Goal: Task Accomplishment & Management: Manage account settings

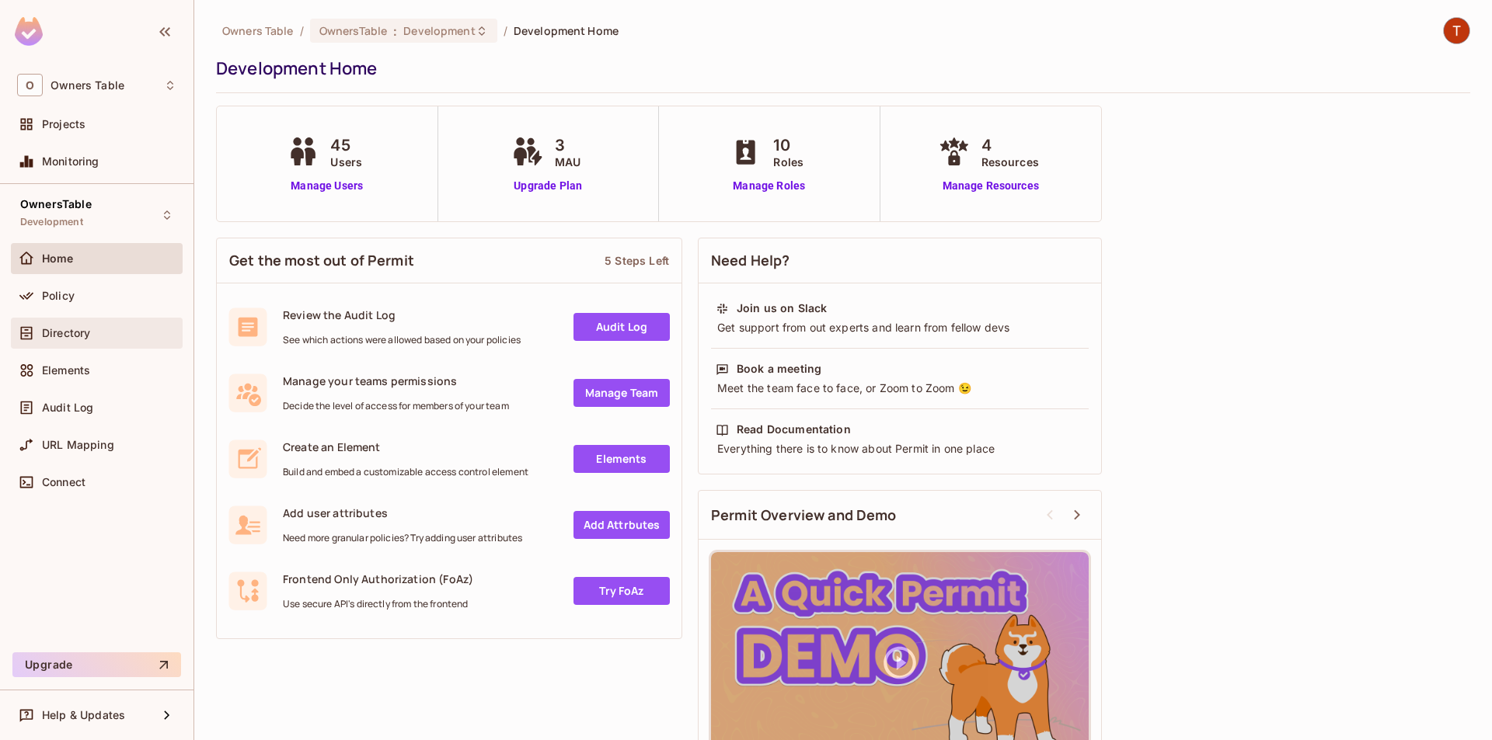
click at [105, 342] on div "Directory" at bounding box center [96, 333] width 159 height 19
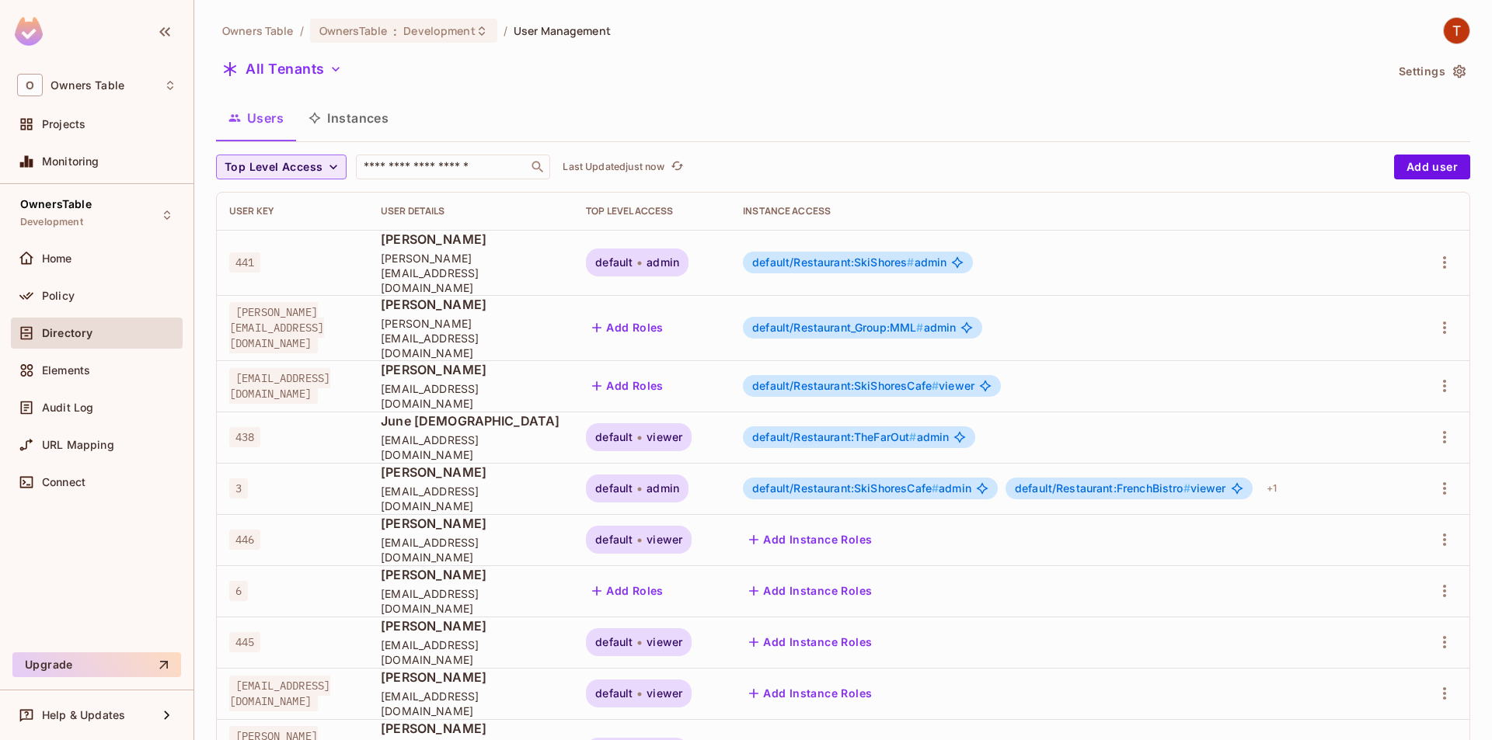
click at [264, 165] on span "Top Level Access" at bounding box center [274, 167] width 98 height 19
click at [482, 110] on div at bounding box center [746, 370] width 1492 height 740
click at [1111, 482] on span "default/Restaurant:FrenchBistro #" at bounding box center [1103, 488] width 176 height 13
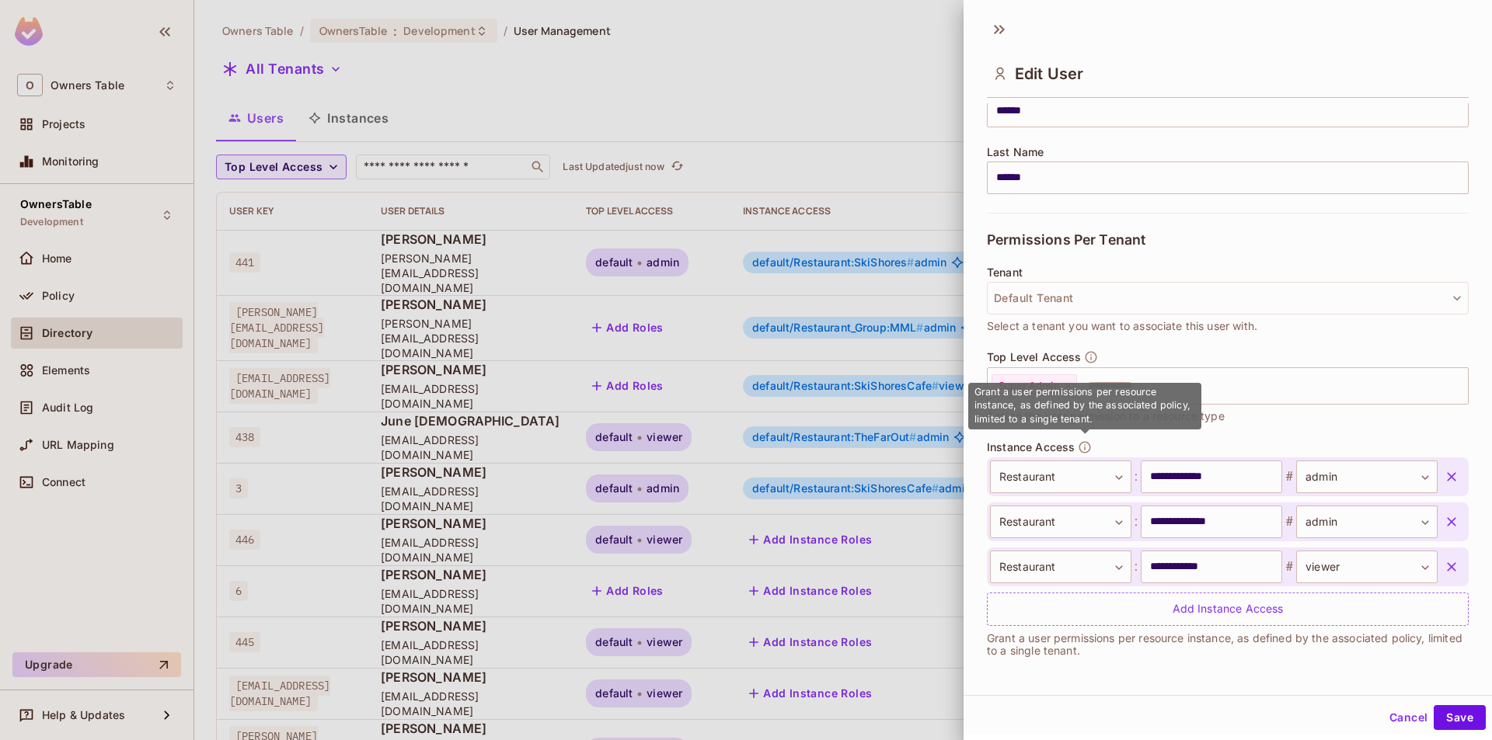
scroll to position [2, 0]
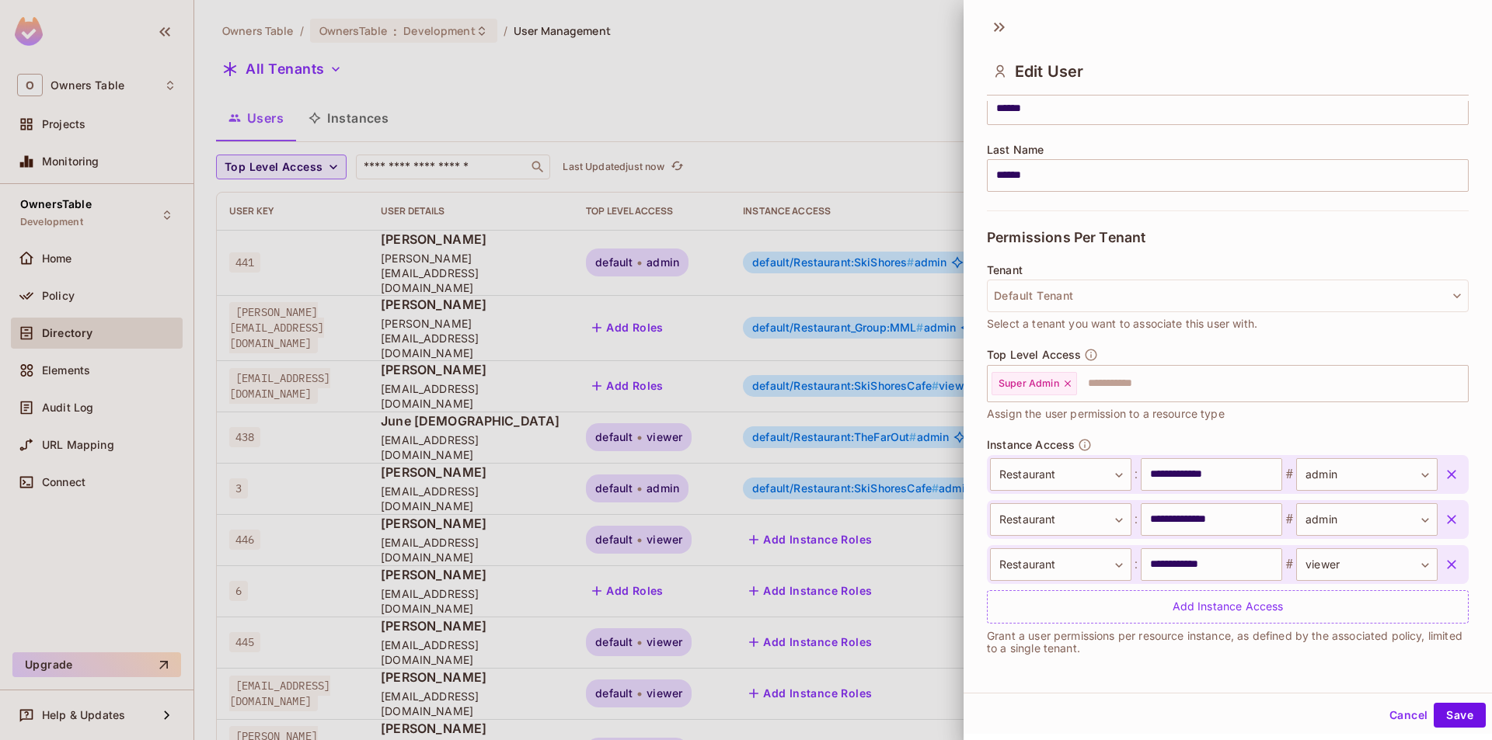
click at [1388, 714] on button "Cancel" at bounding box center [1408, 715] width 50 height 25
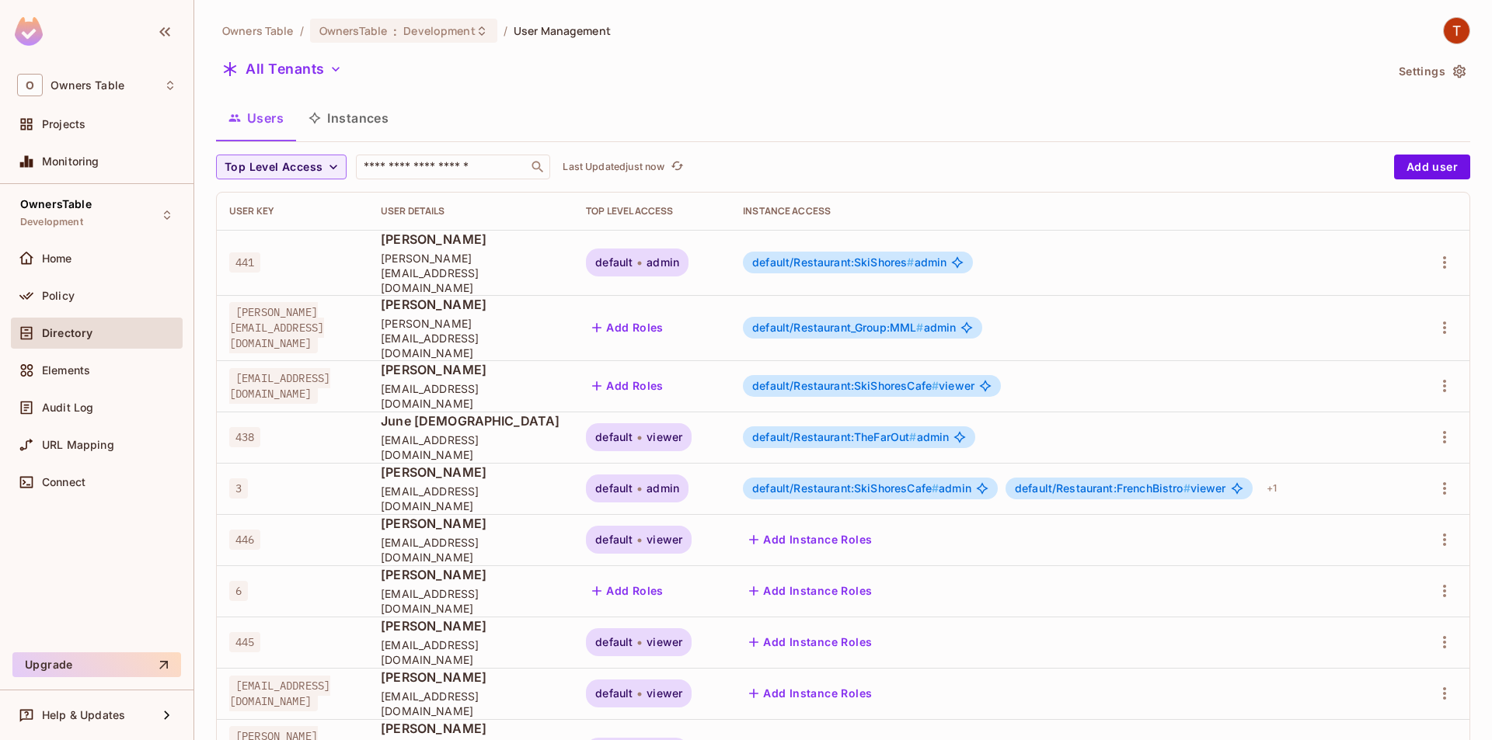
click at [561, 464] on span "Leanna Thomas" at bounding box center [471, 472] width 180 height 17
click at [862, 482] on span "default/Restaurant:SkiShoresCafe #" at bounding box center [845, 488] width 186 height 13
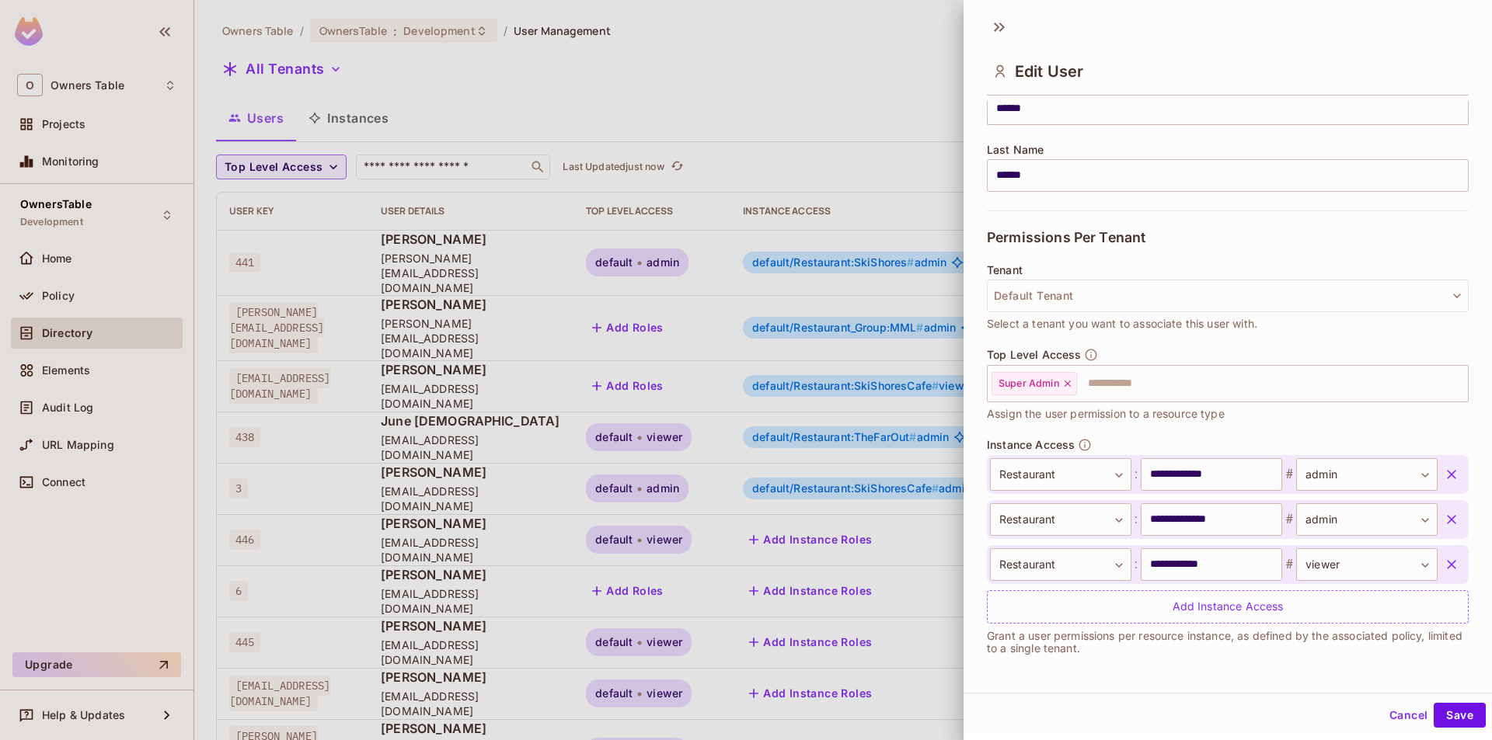
click at [767, 146] on div at bounding box center [746, 370] width 1492 height 740
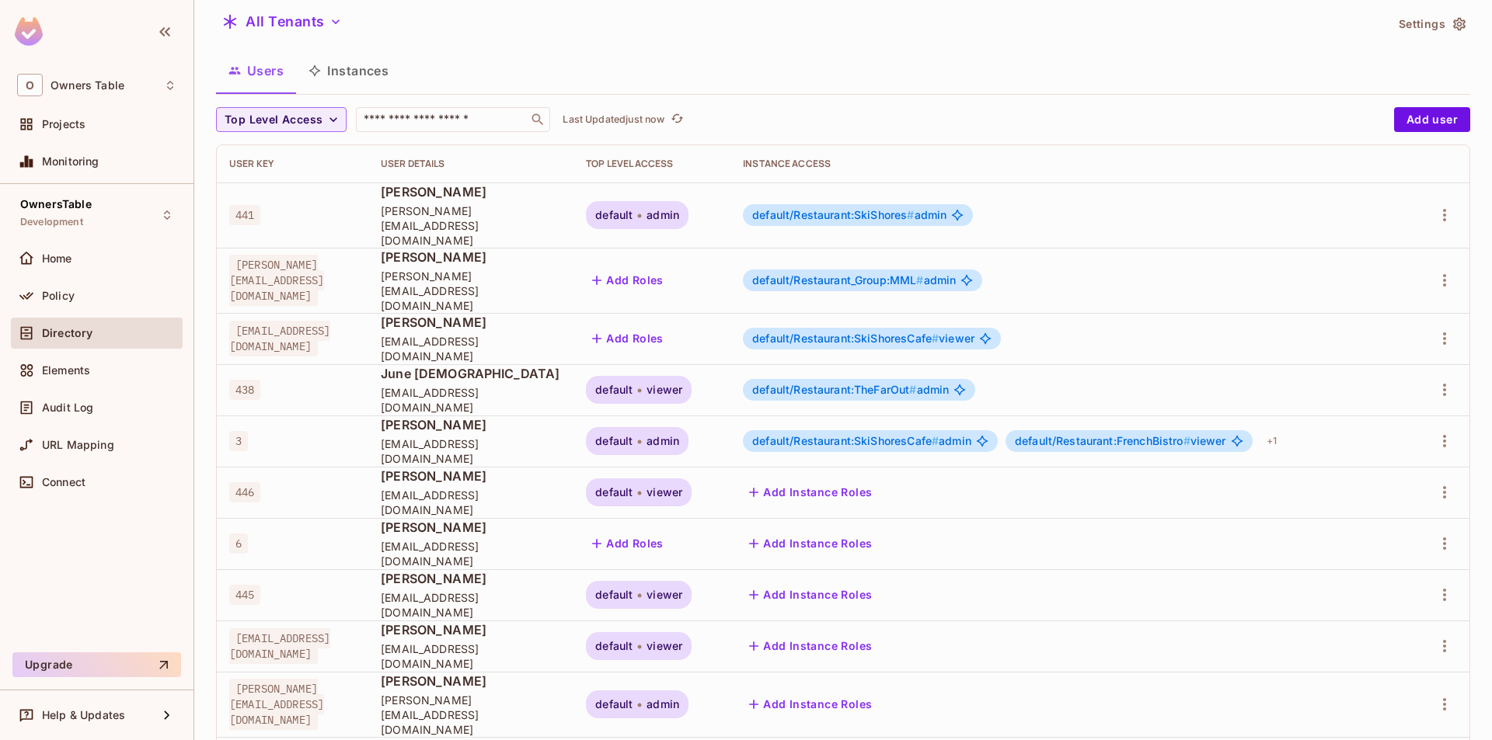
scroll to position [34, 0]
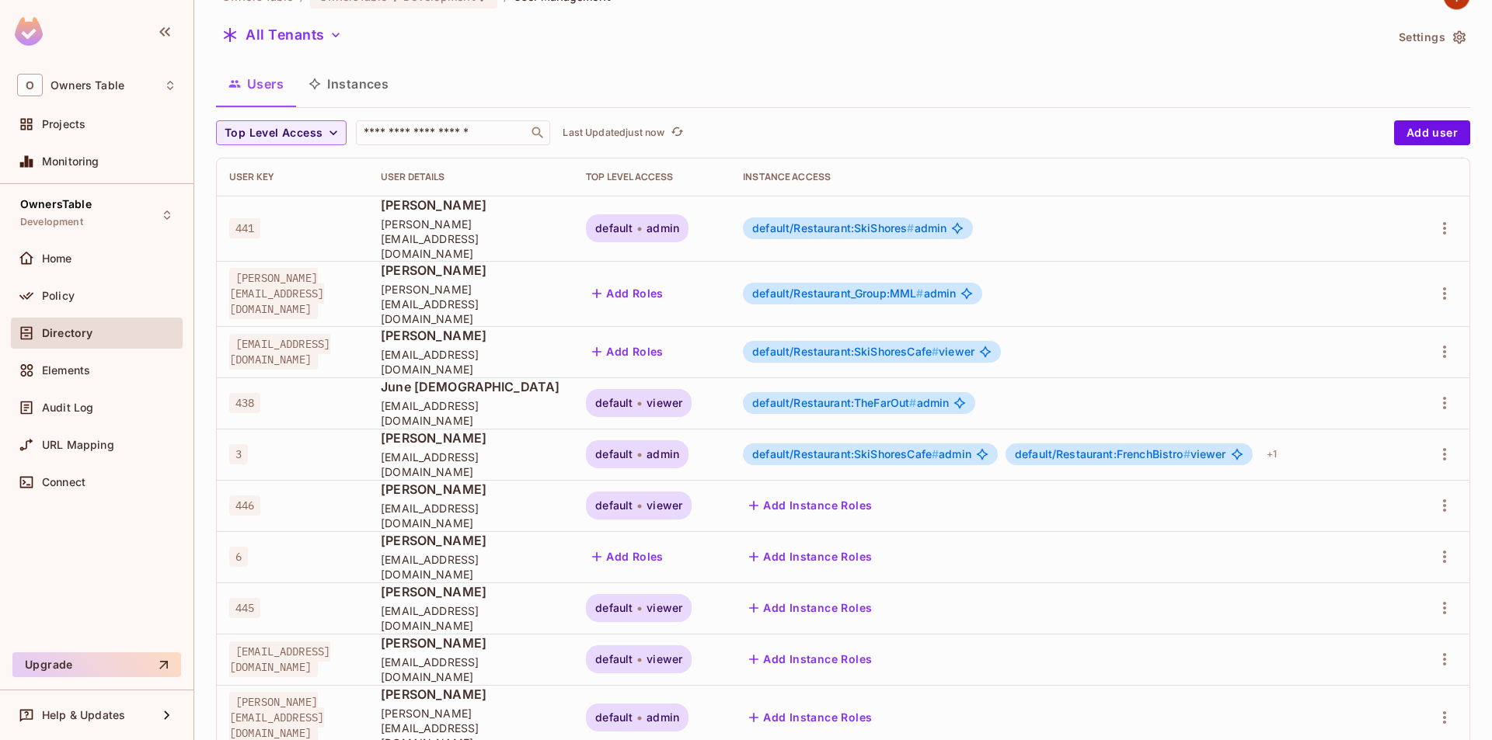
click at [521, 430] on span "Leanna Thomas" at bounding box center [471, 438] width 180 height 17
click at [468, 450] on span "nortondexter02@gmail.com" at bounding box center [471, 465] width 180 height 30
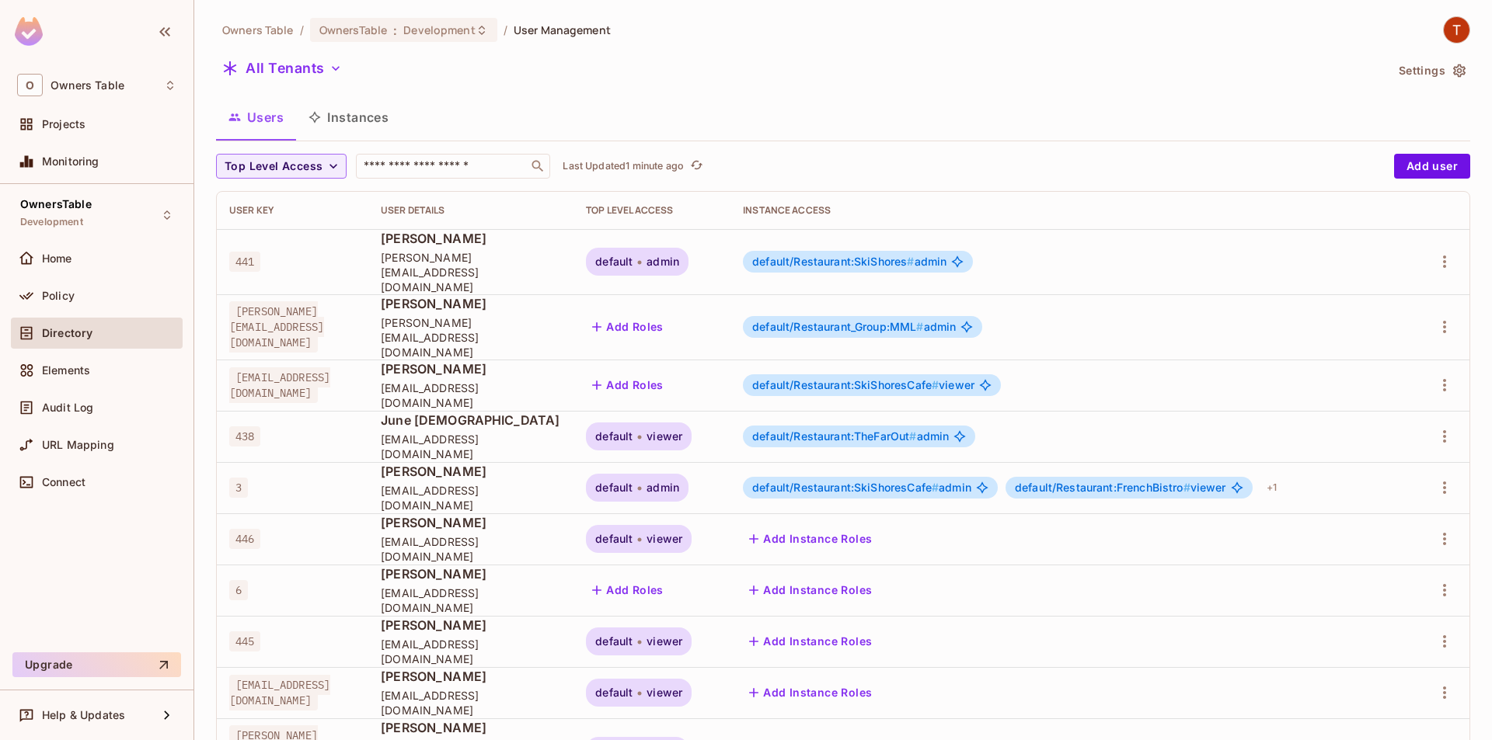
scroll to position [0, 0]
click at [308, 77] on button "All Tenants" at bounding box center [282, 69] width 132 height 25
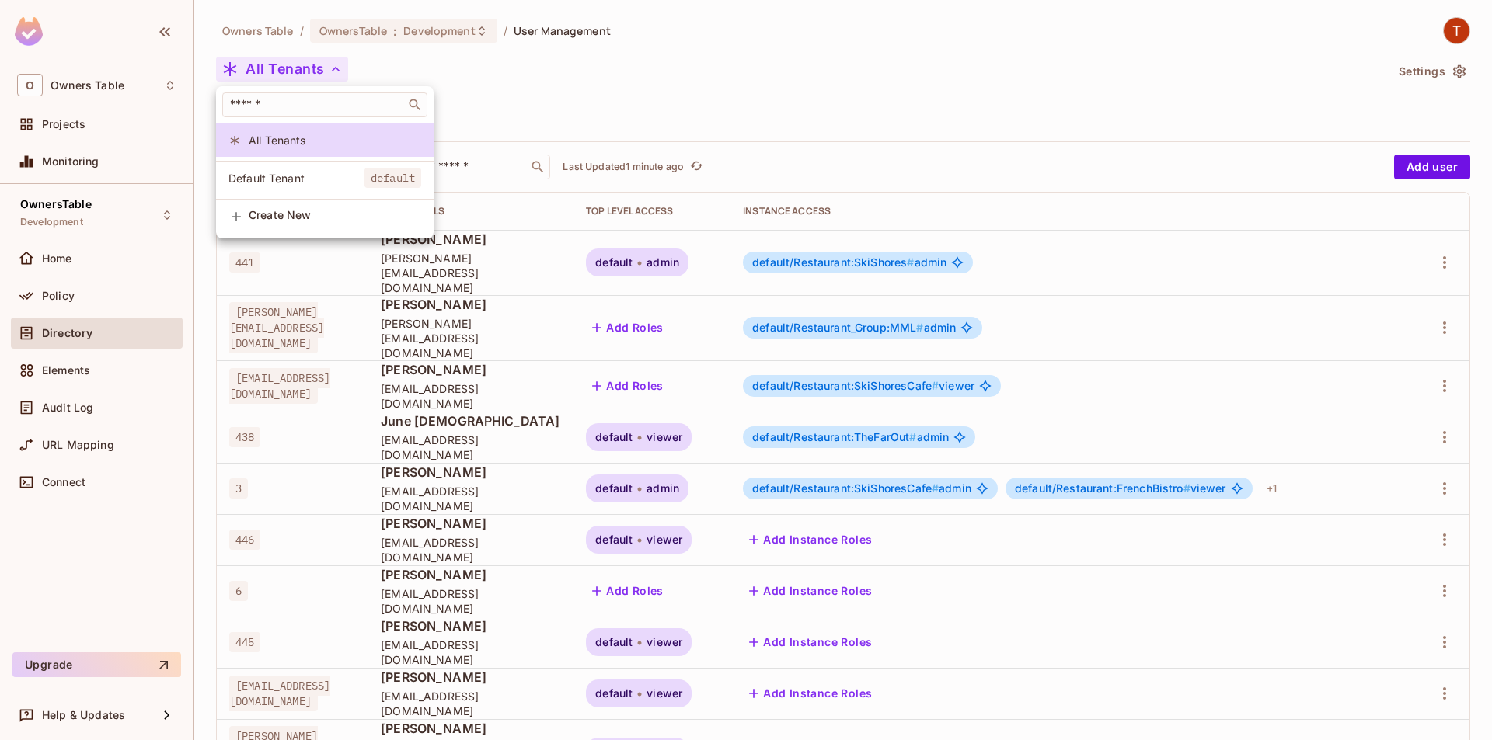
click at [549, 75] on div at bounding box center [746, 370] width 1492 height 740
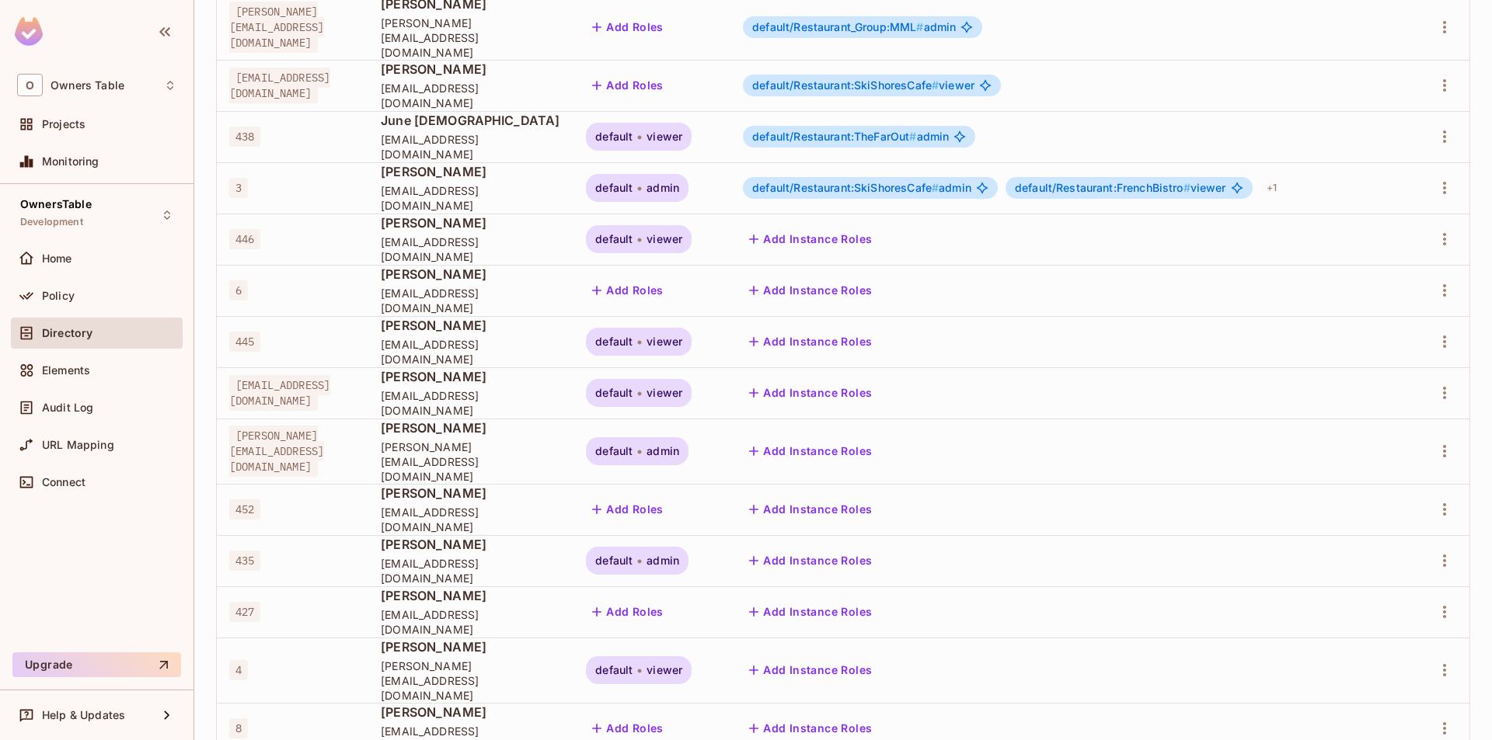
scroll to position [311, 0]
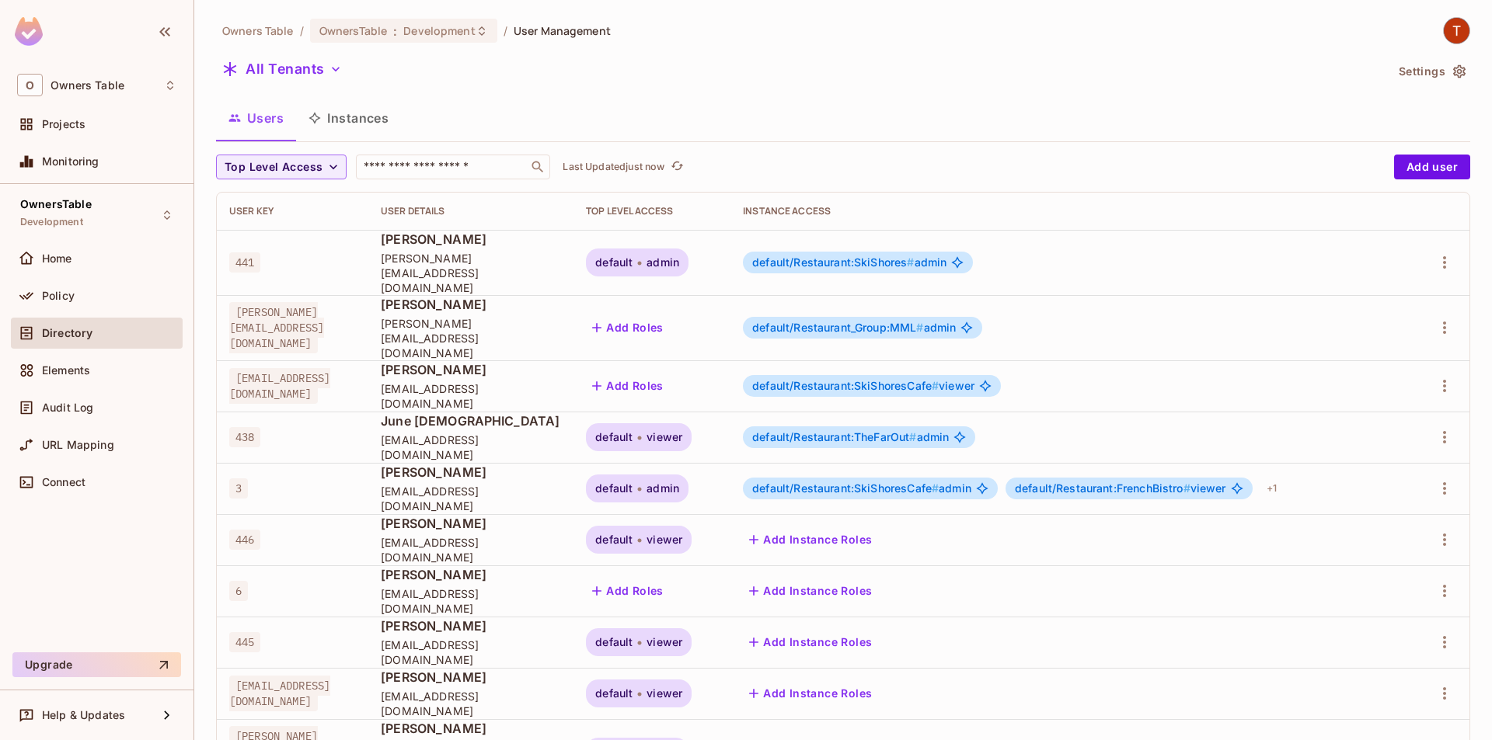
click at [561, 464] on span "[PERSON_NAME]" at bounding box center [471, 472] width 180 height 17
click at [561, 484] on span "[EMAIL_ADDRESS][DOMAIN_NAME]" at bounding box center [471, 499] width 180 height 30
click at [561, 484] on span "nortondexter02@gmail.com" at bounding box center [471, 499] width 180 height 30
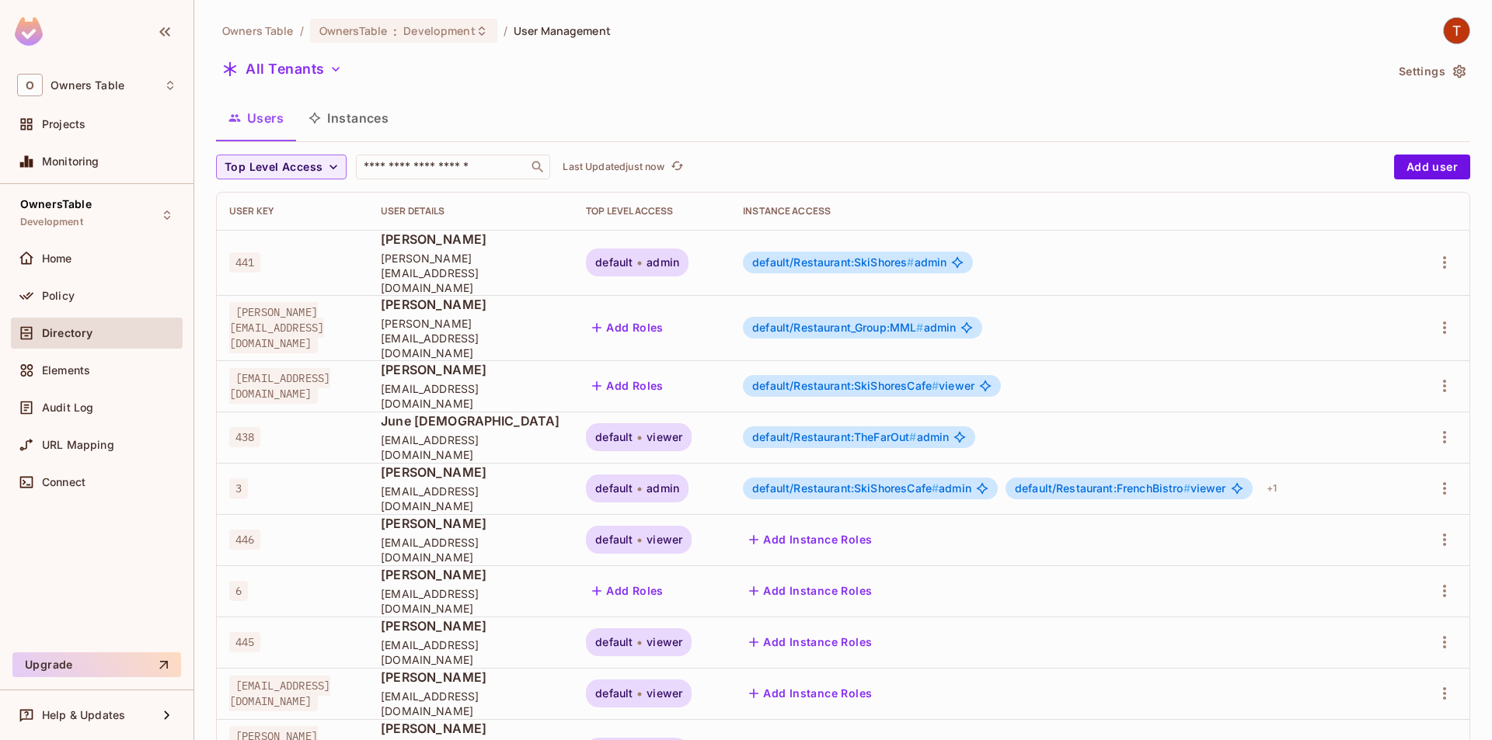
click at [671, 475] on div "default admin" at bounding box center [637, 489] width 103 height 28
click at [632, 482] on span "default" at bounding box center [613, 488] width 37 height 12
click at [855, 478] on div "default/Restaurant:SkiShoresCafe # admin" at bounding box center [870, 489] width 255 height 22
click at [860, 482] on span "default/Restaurant:SkiShoresCafe #" at bounding box center [845, 488] width 186 height 13
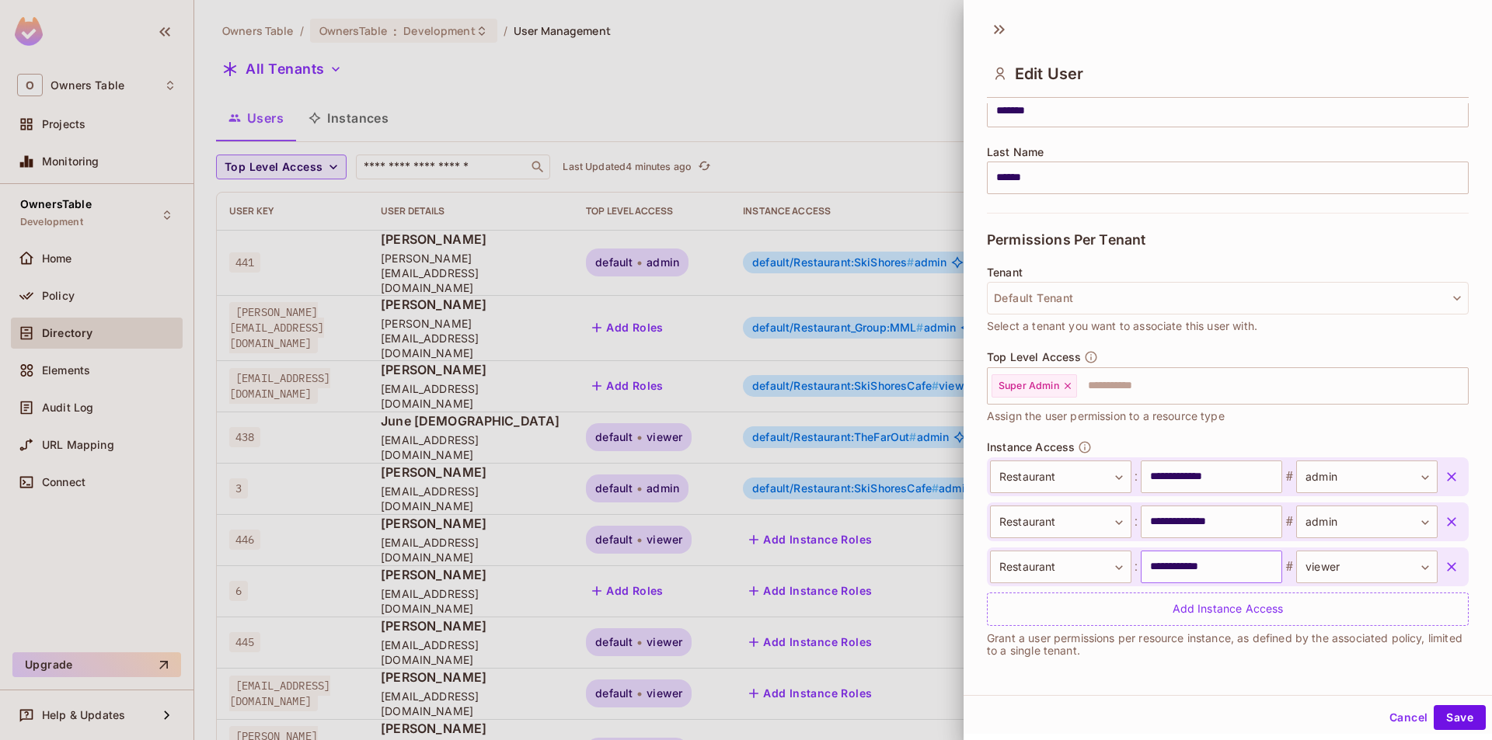
scroll to position [2, 0]
click at [1391, 705] on button "Cancel" at bounding box center [1408, 715] width 50 height 25
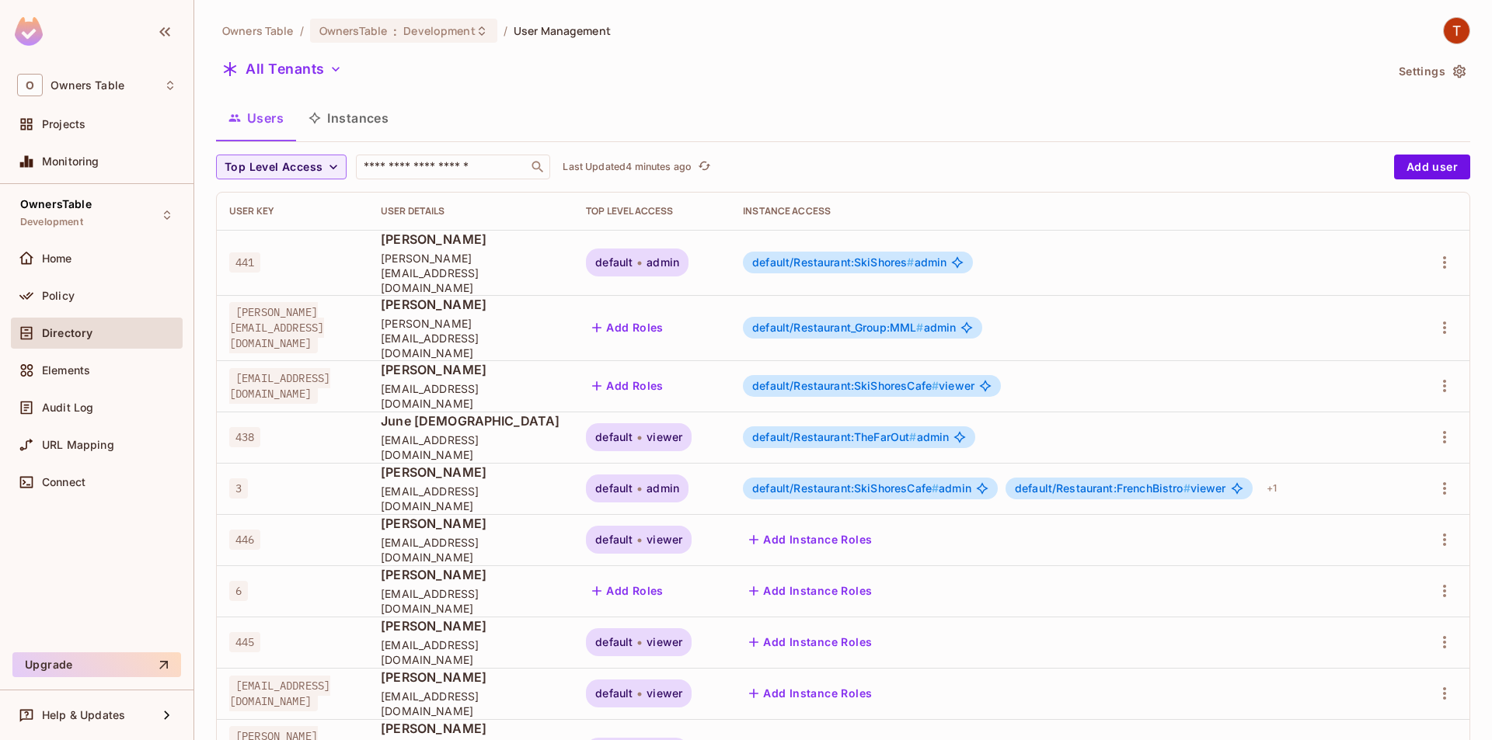
click at [844, 482] on span "default/Restaurant:SkiShoresCafe #" at bounding box center [845, 488] width 186 height 13
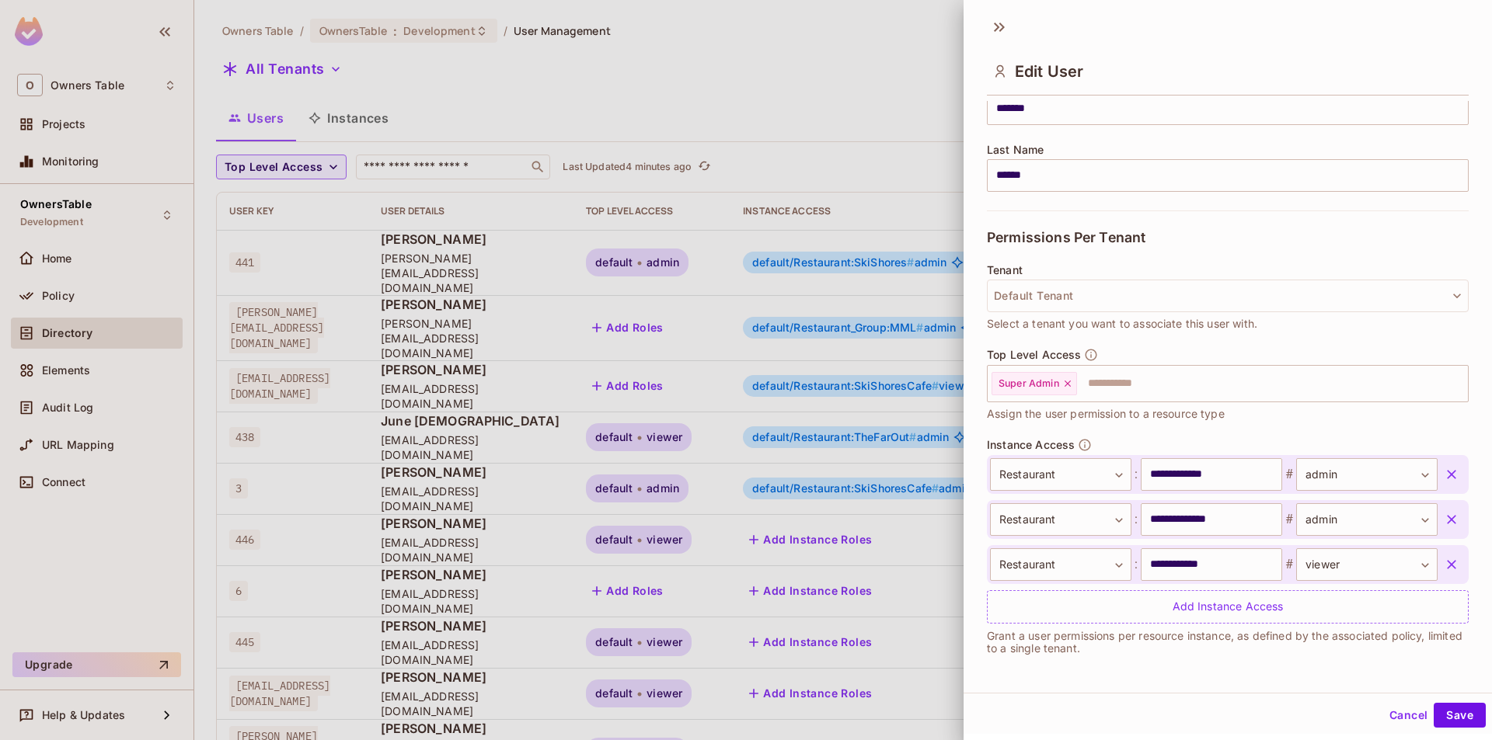
click at [1384, 709] on button "Cancel" at bounding box center [1408, 715] width 50 height 25
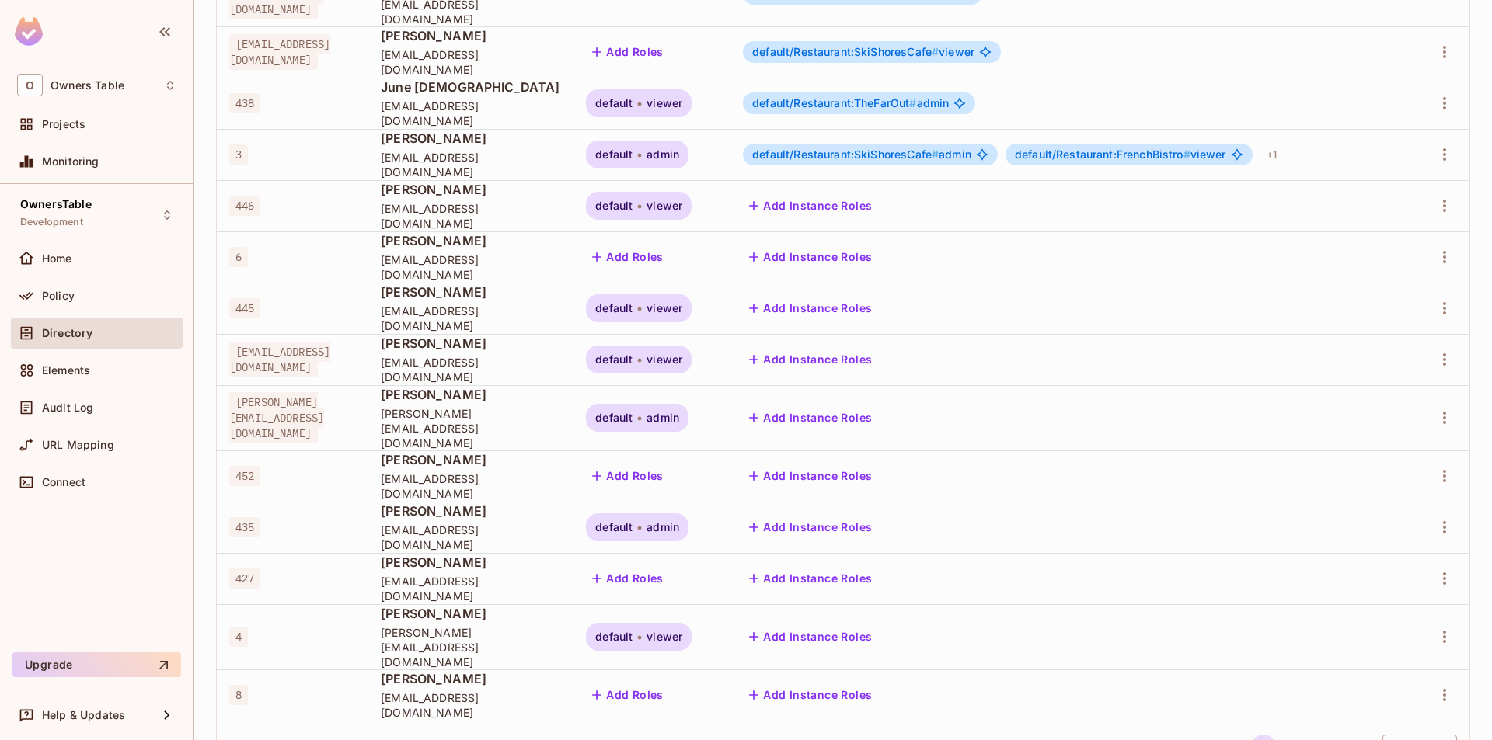
scroll to position [345, 0]
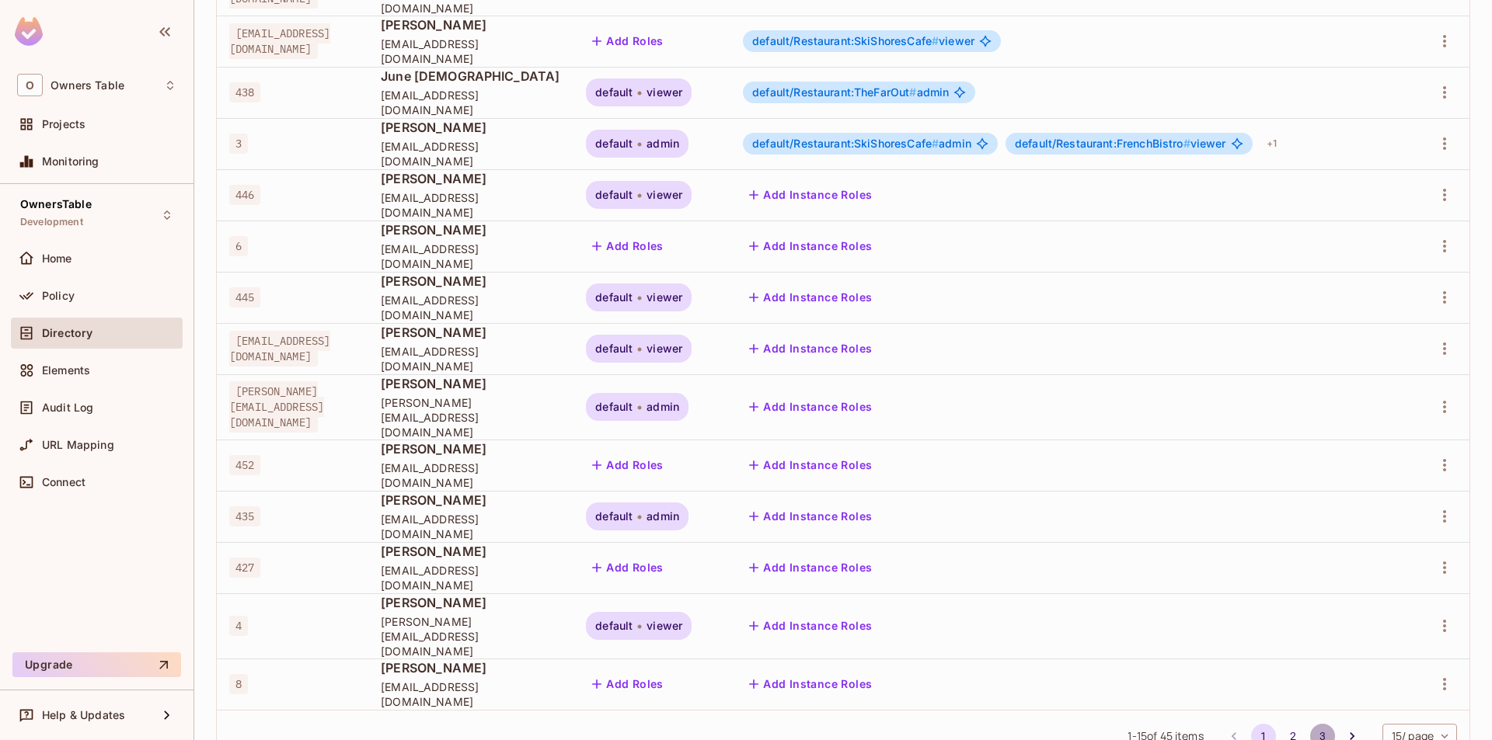
click at [1311, 724] on button "3" at bounding box center [1322, 736] width 25 height 25
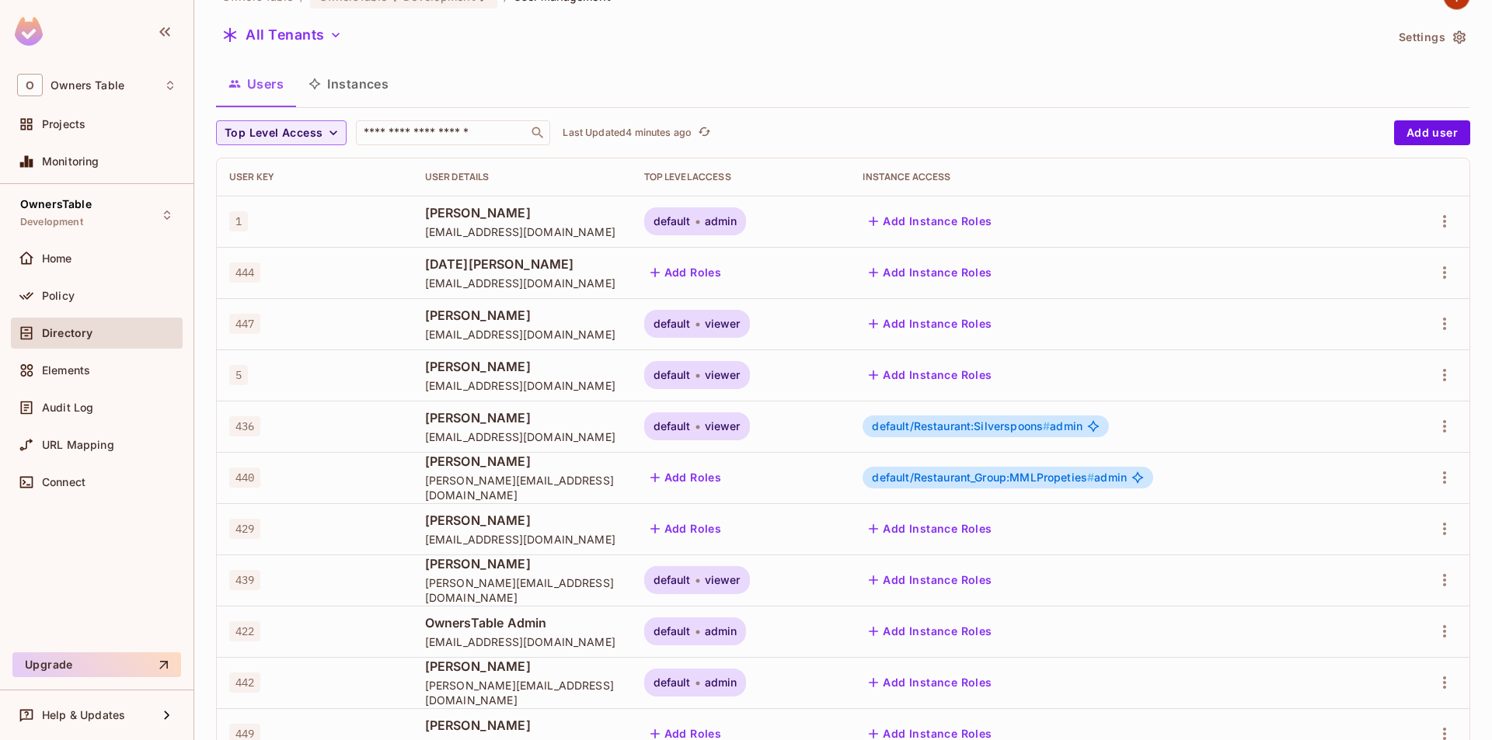
scroll to position [0, 0]
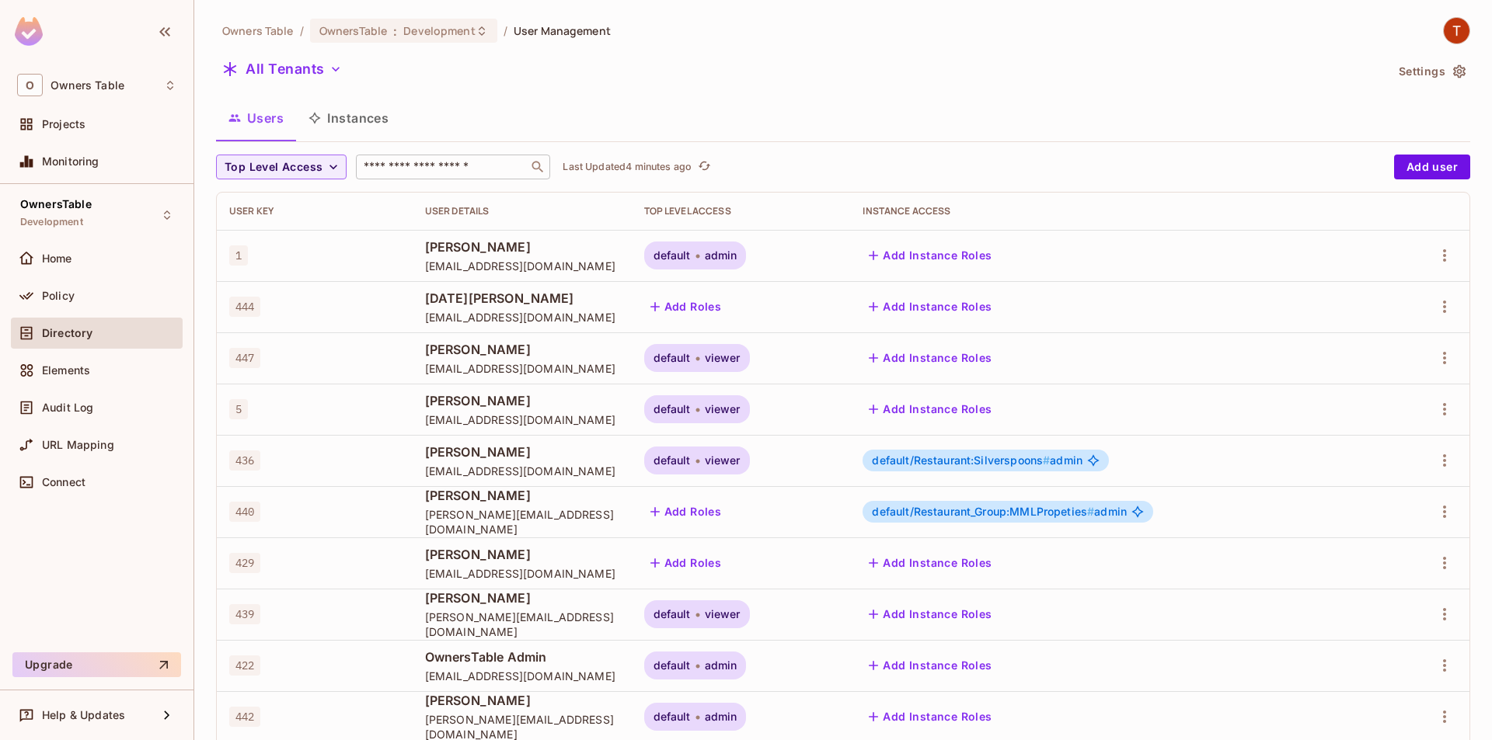
click at [454, 168] on input "text" at bounding box center [441, 167] width 163 height 16
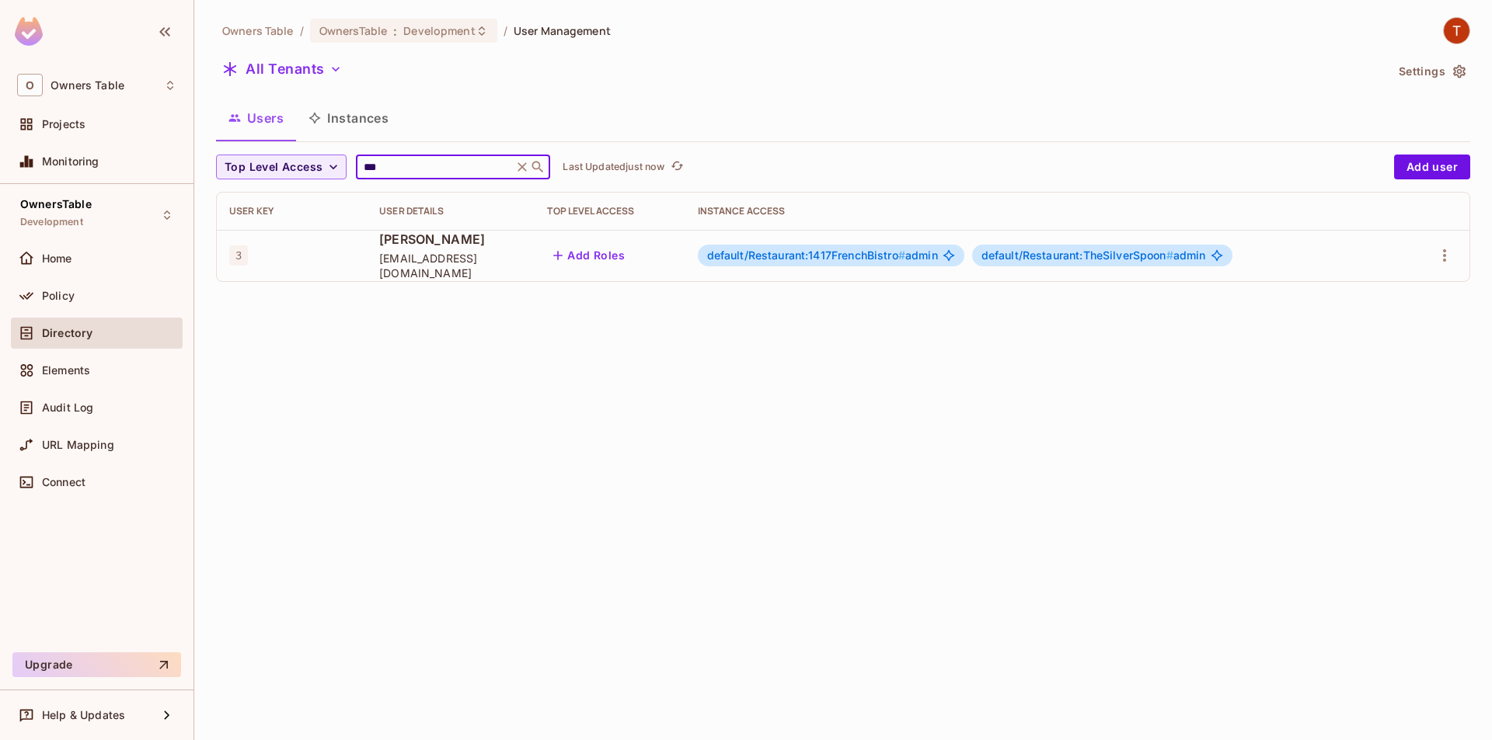
type input "***"
click at [394, 247] on span "Leannaa Thomas" at bounding box center [450, 239] width 143 height 17
